Goal: Find specific page/section: Find specific page/section

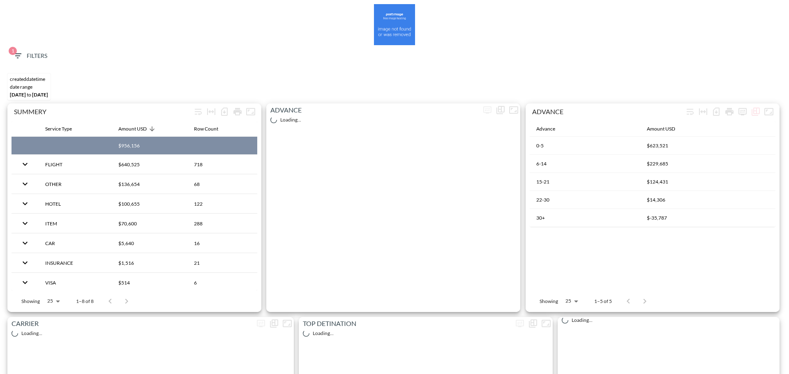
click at [41, 56] on span "1 Filters" at bounding box center [30, 56] width 35 height 10
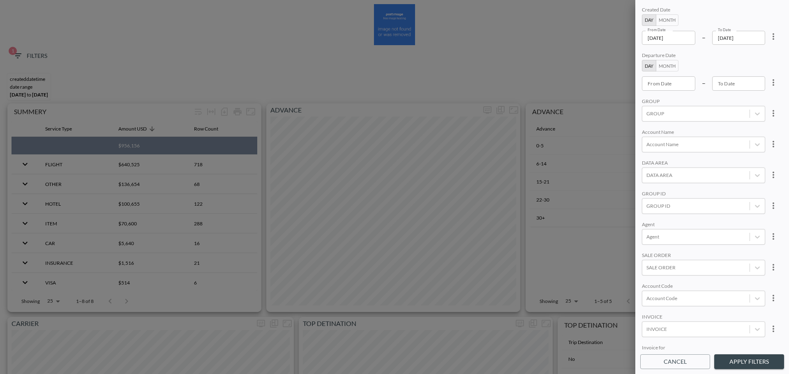
click at [624, 36] on icon "more" at bounding box center [774, 36] width 2 height 7
click at [624, 55] on li "Clear" at bounding box center [743, 55] width 74 height 15
click at [624, 39] on div at bounding box center [394, 187] width 789 height 374
type input "YYYY-MM-DD"
click at [624, 39] on input "YYYY-MM-DD" at bounding box center [668, 38] width 53 height 14
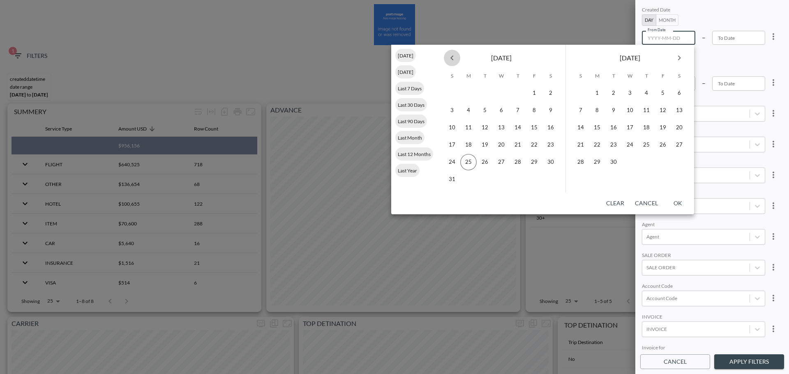
click at [455, 60] on icon "Previous month" at bounding box center [452, 58] width 10 height 10
click at [530, 141] on button "25" at bounding box center [534, 145] width 16 height 16
type input "[DATE]"
type input "YYYY-MM-DD"
click at [519, 145] on button "24" at bounding box center [518, 145] width 16 height 16
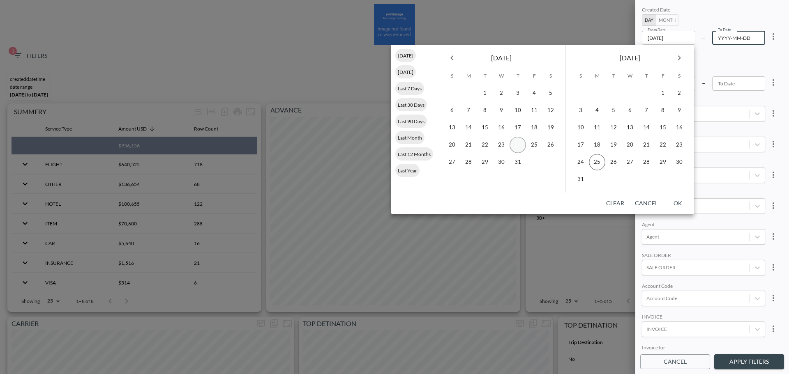
type input "[DATE]"
click at [602, 149] on button "25" at bounding box center [597, 162] width 16 height 16
type input "[DATE]"
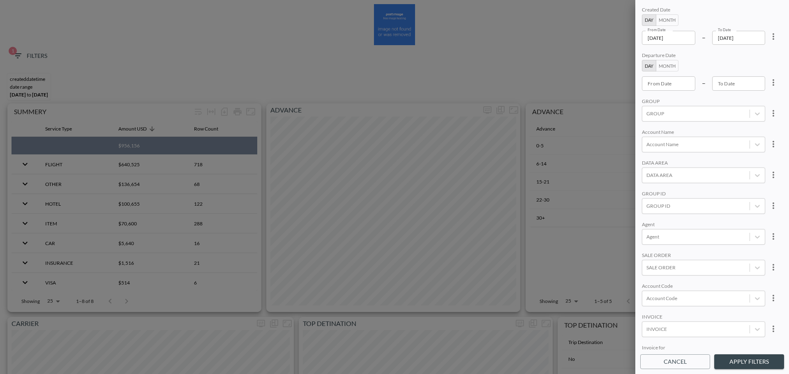
click at [624, 149] on div "Created Date Day Month From Date [DATE] From Date – To Date [DATE] To Date Depa…" at bounding box center [712, 178] width 144 height 346
click at [624, 149] on div at bounding box center [696, 206] width 99 height 8
type input "פ"
click at [624, 149] on input "POINT" at bounding box center [648, 165] width 17 height 17
type input "POI"
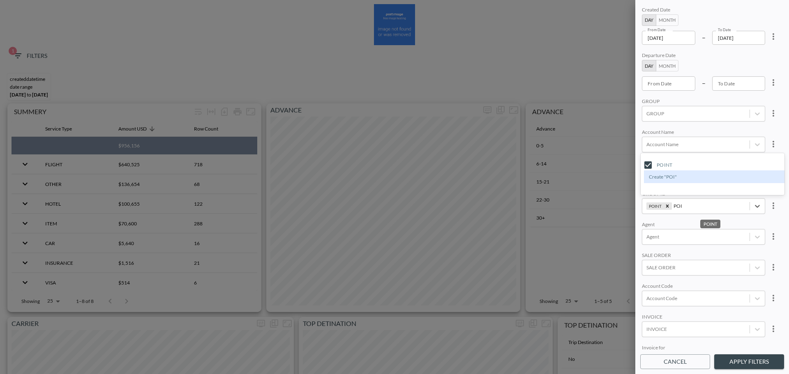
click at [624, 128] on div "Created Date Day Month From Date [DATE] From Date – To Date [DATE] To Date Depa…" at bounding box center [712, 178] width 144 height 346
click at [624, 149] on button "Apply Filters" at bounding box center [749, 362] width 70 height 15
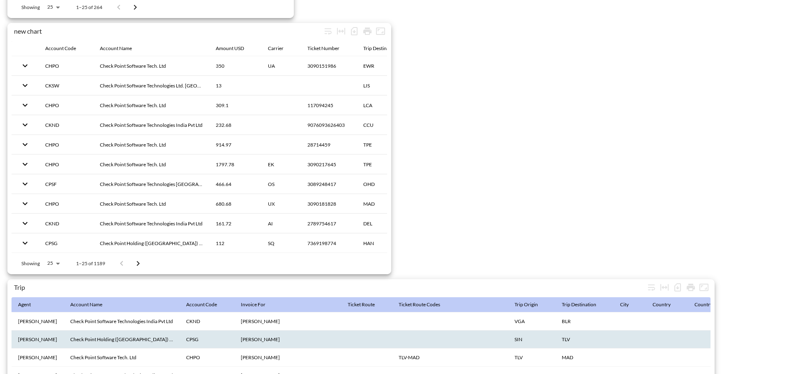
scroll to position [1293, 0]
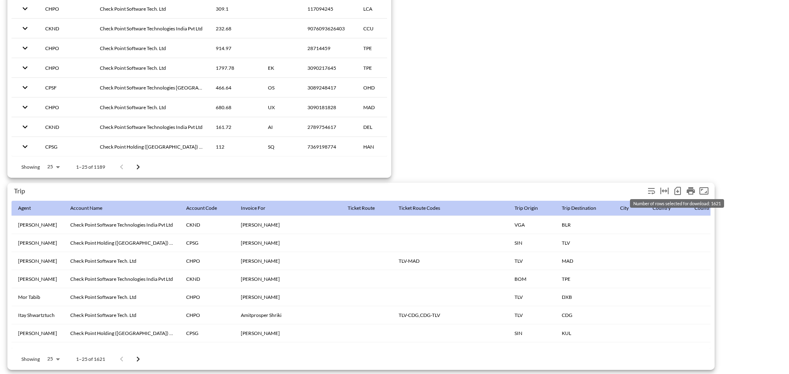
click at [624, 149] on icon "Number of rows selected for download: 1621" at bounding box center [678, 191] width 10 height 10
